Goal: Task Accomplishment & Management: Use online tool/utility

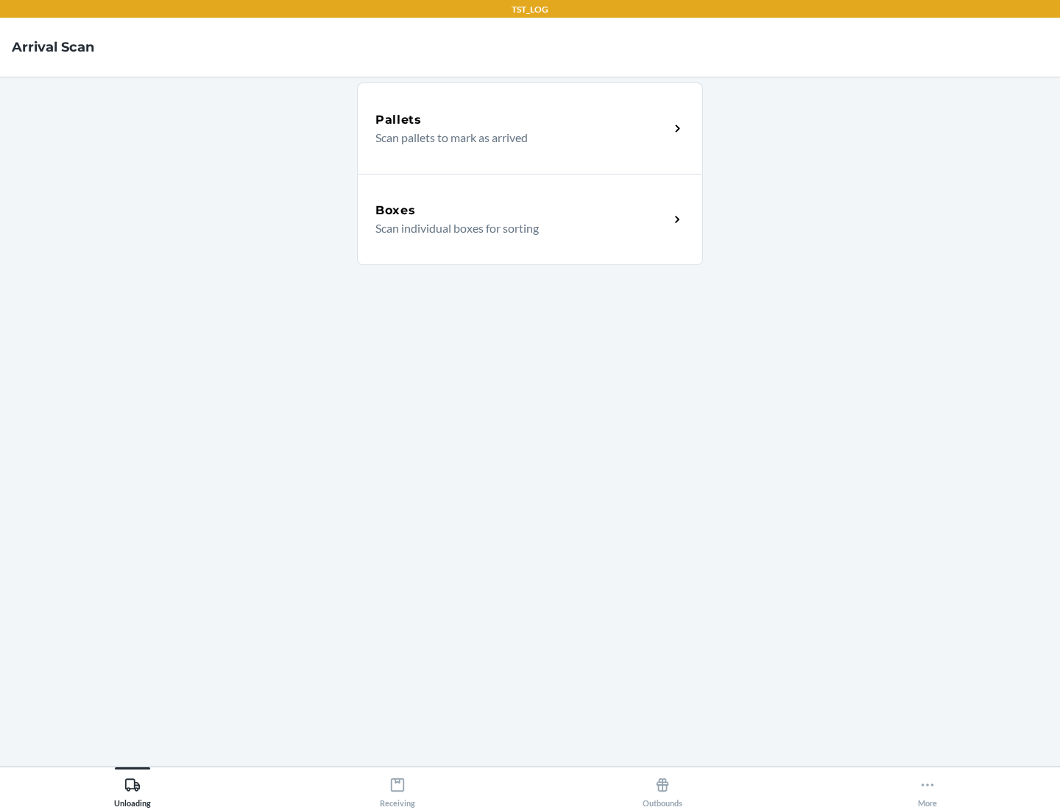
click at [522, 210] on div "Boxes" at bounding box center [522, 211] width 294 height 18
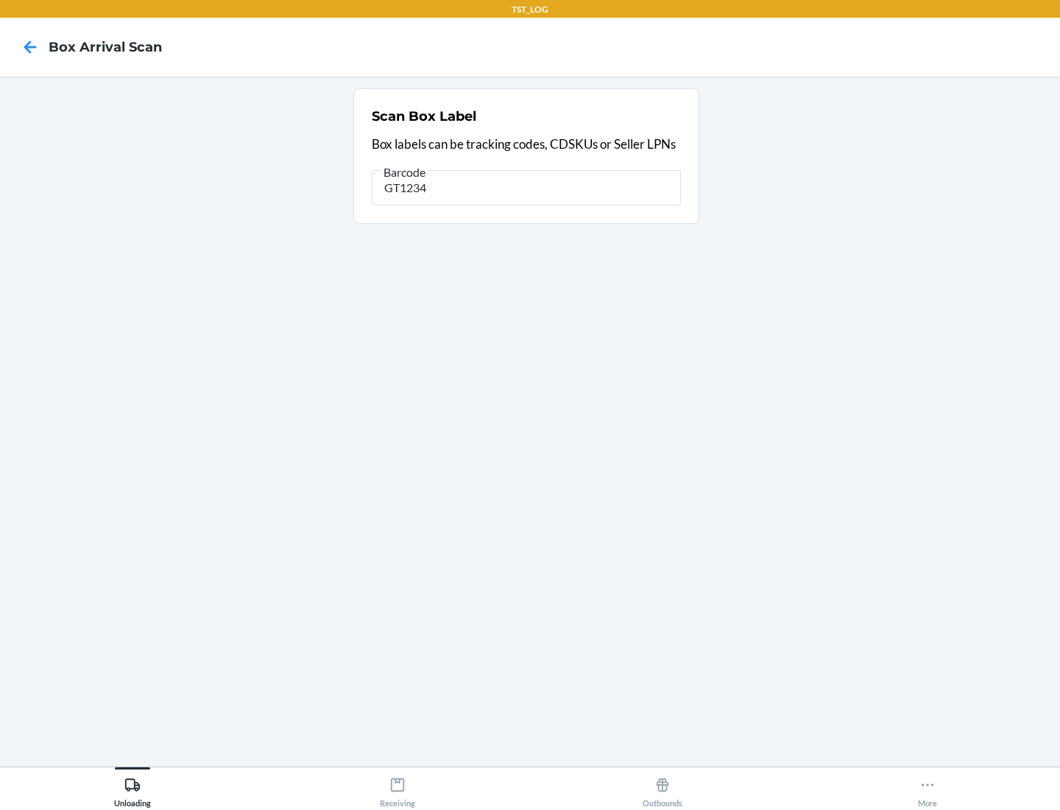
type input "GT1234"
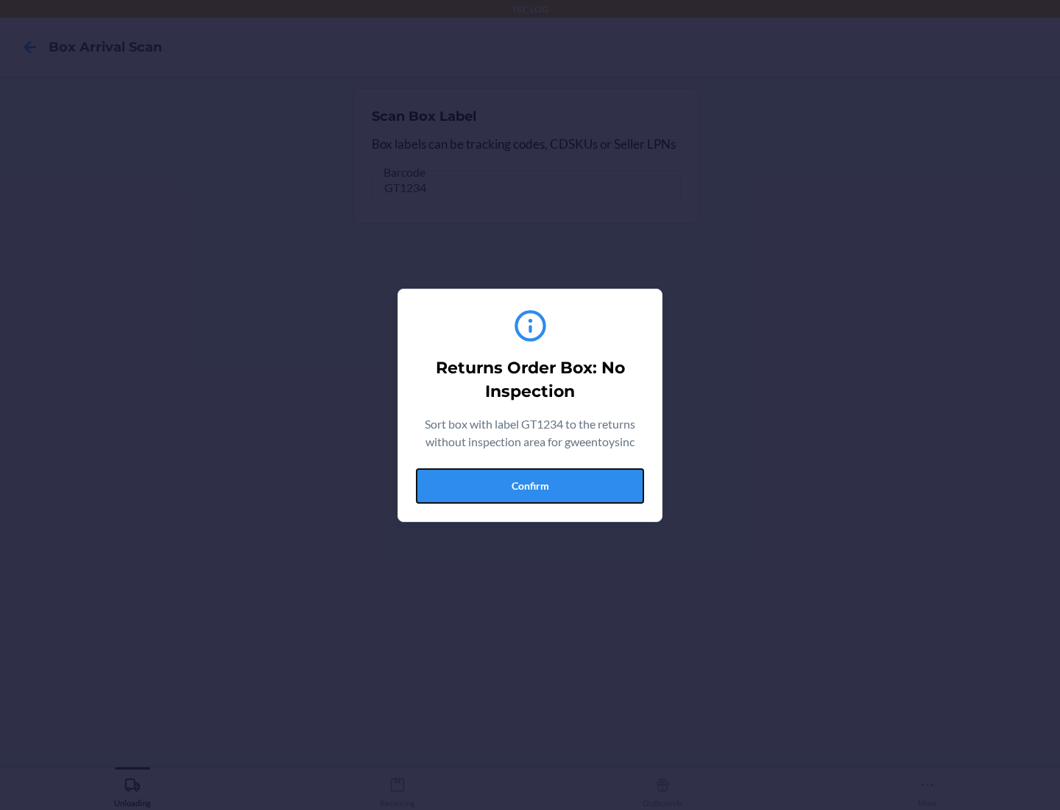
click at [530, 485] on button "Confirm" at bounding box center [530, 485] width 228 height 35
